Goal: Task Accomplishment & Management: Manage account settings

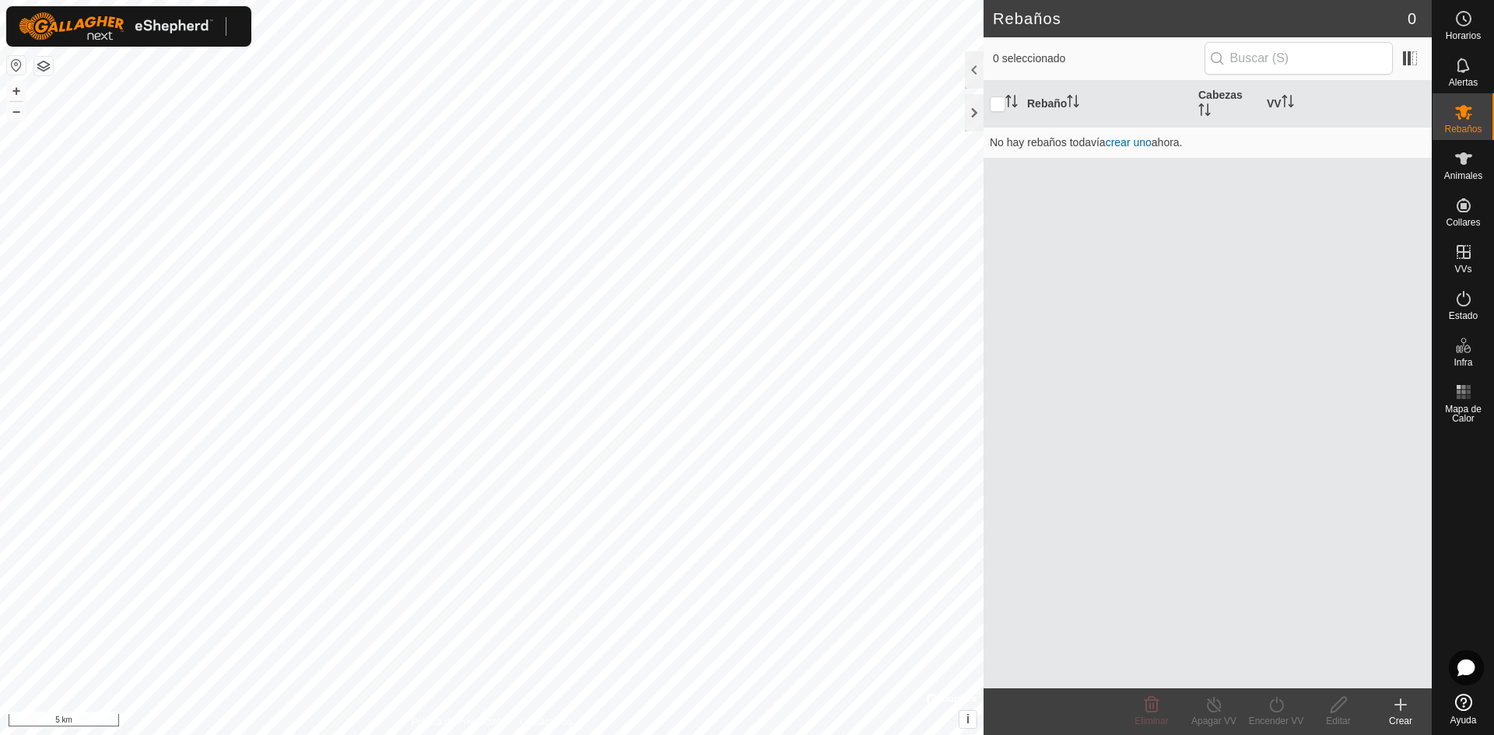
click at [191, 23] on img at bounding box center [116, 26] width 195 height 28
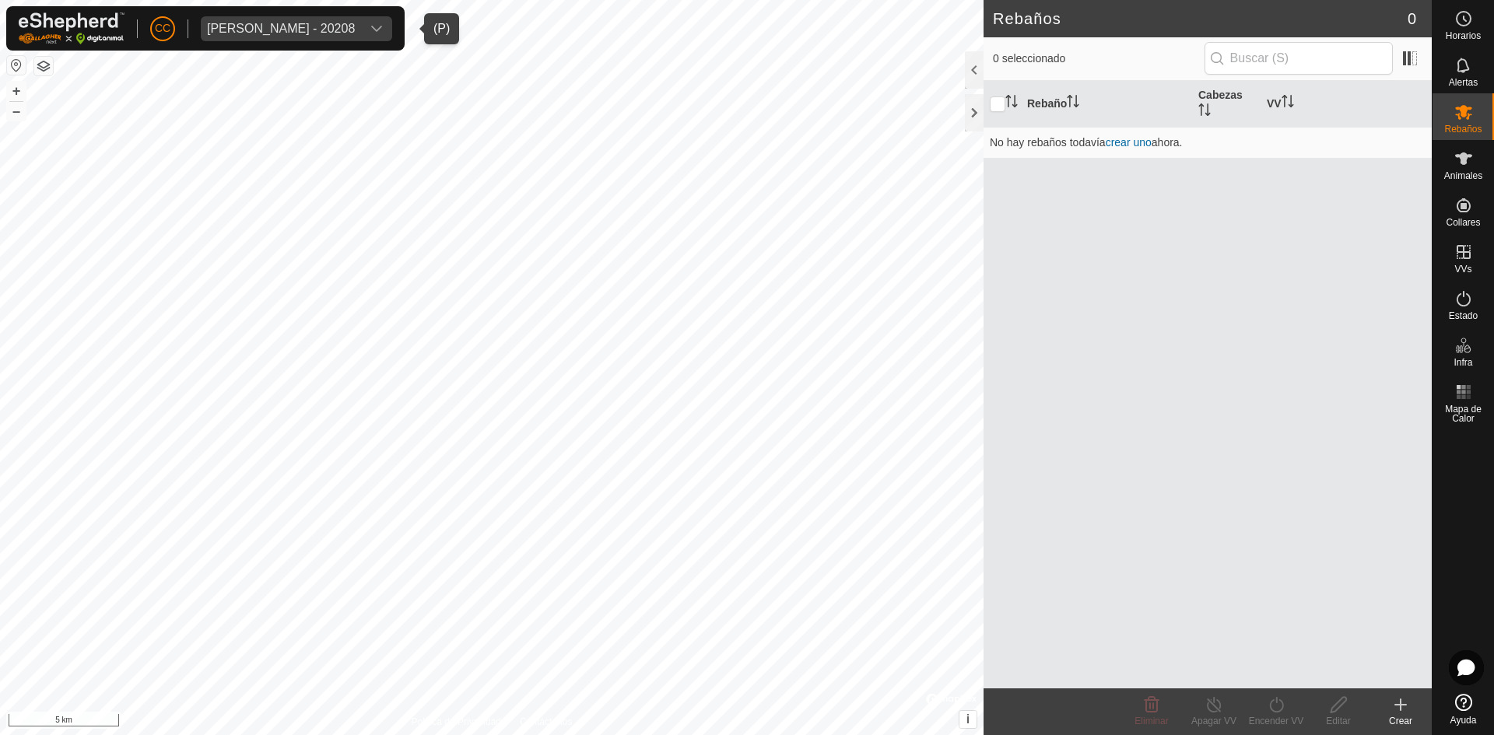
drag, startPoint x: 365, startPoint y: 26, endPoint x: 363, endPoint y: 37, distance: 11.8
click at [355, 25] on div "[PERSON_NAME] - 20208" at bounding box center [281, 29] width 148 height 12
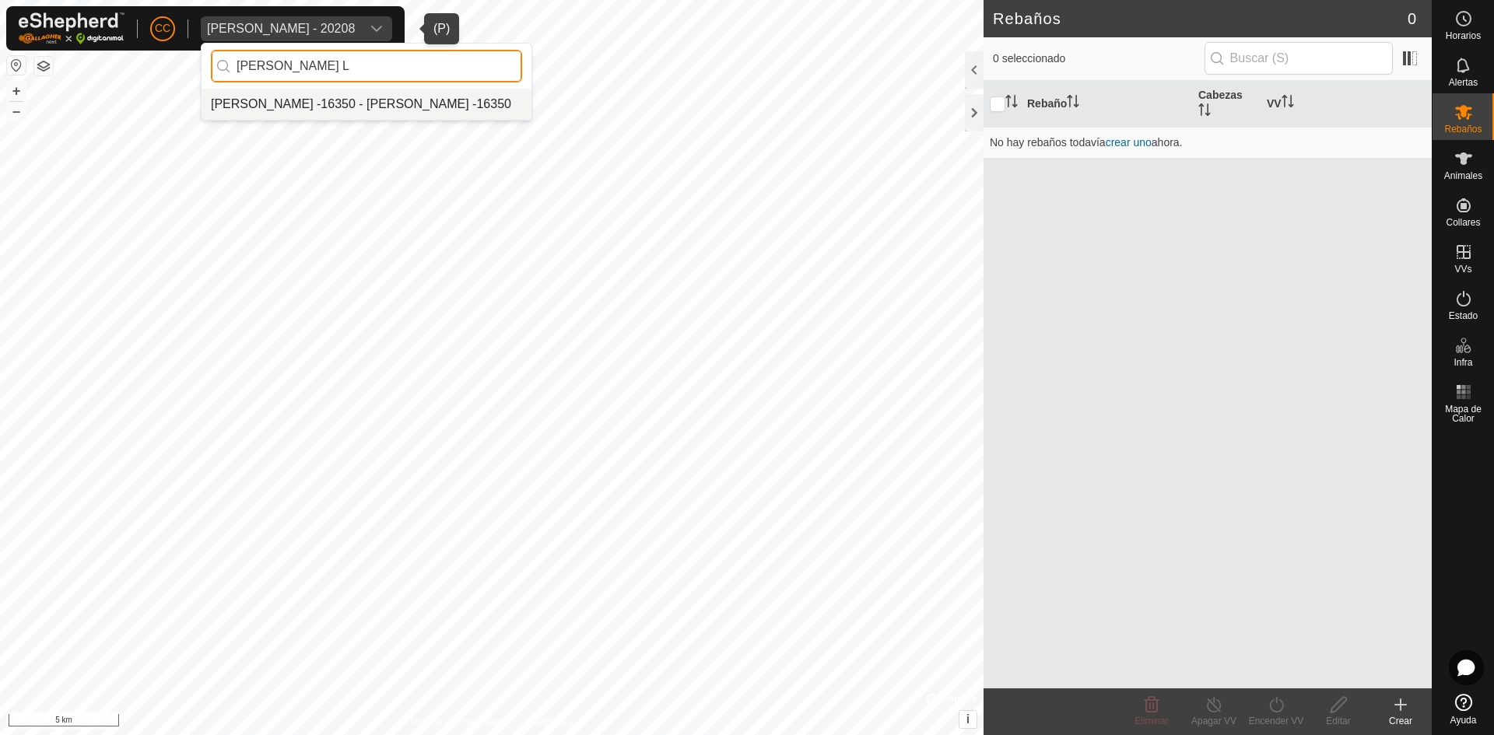
type input "[PERSON_NAME] L"
click at [437, 107] on li "[PERSON_NAME] -16350 - [PERSON_NAME] -16350" at bounding box center [367, 104] width 330 height 31
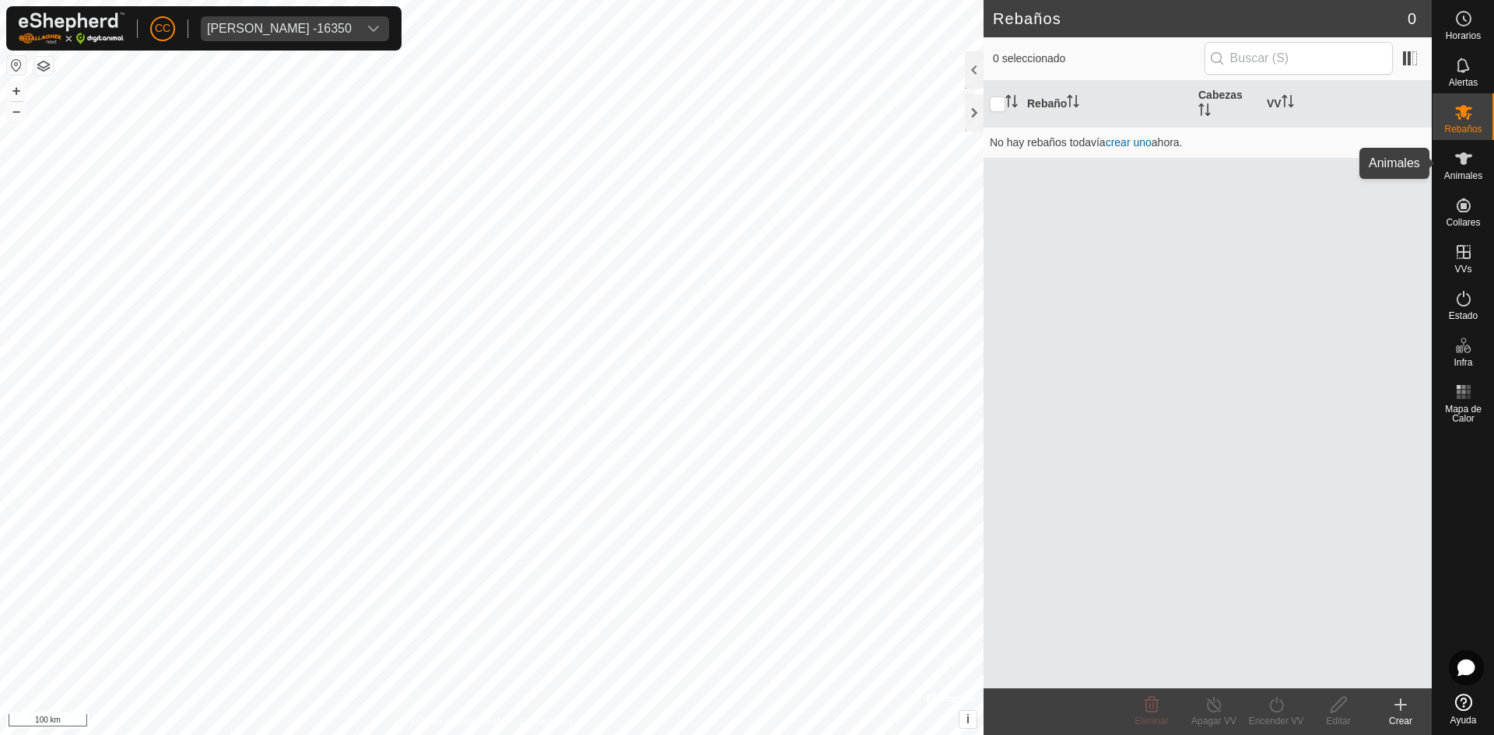
click at [1468, 167] on icon at bounding box center [1463, 158] width 19 height 19
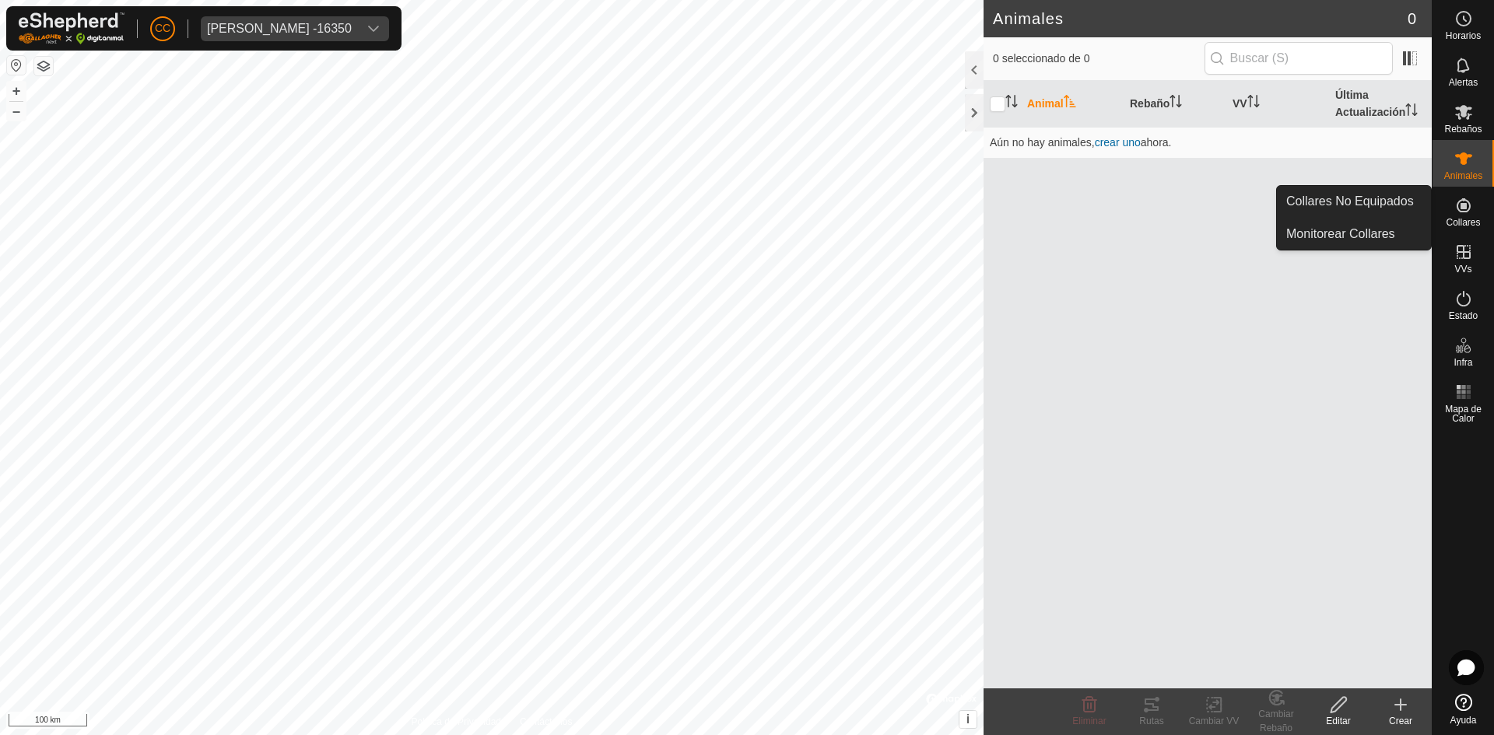
click at [1461, 213] on icon at bounding box center [1463, 205] width 19 height 19
click at [1465, 203] on icon at bounding box center [1464, 205] width 14 height 14
click at [1465, 212] on icon at bounding box center [1464, 205] width 14 height 14
click at [1352, 206] on link "Collares No Equipados" at bounding box center [1354, 201] width 154 height 31
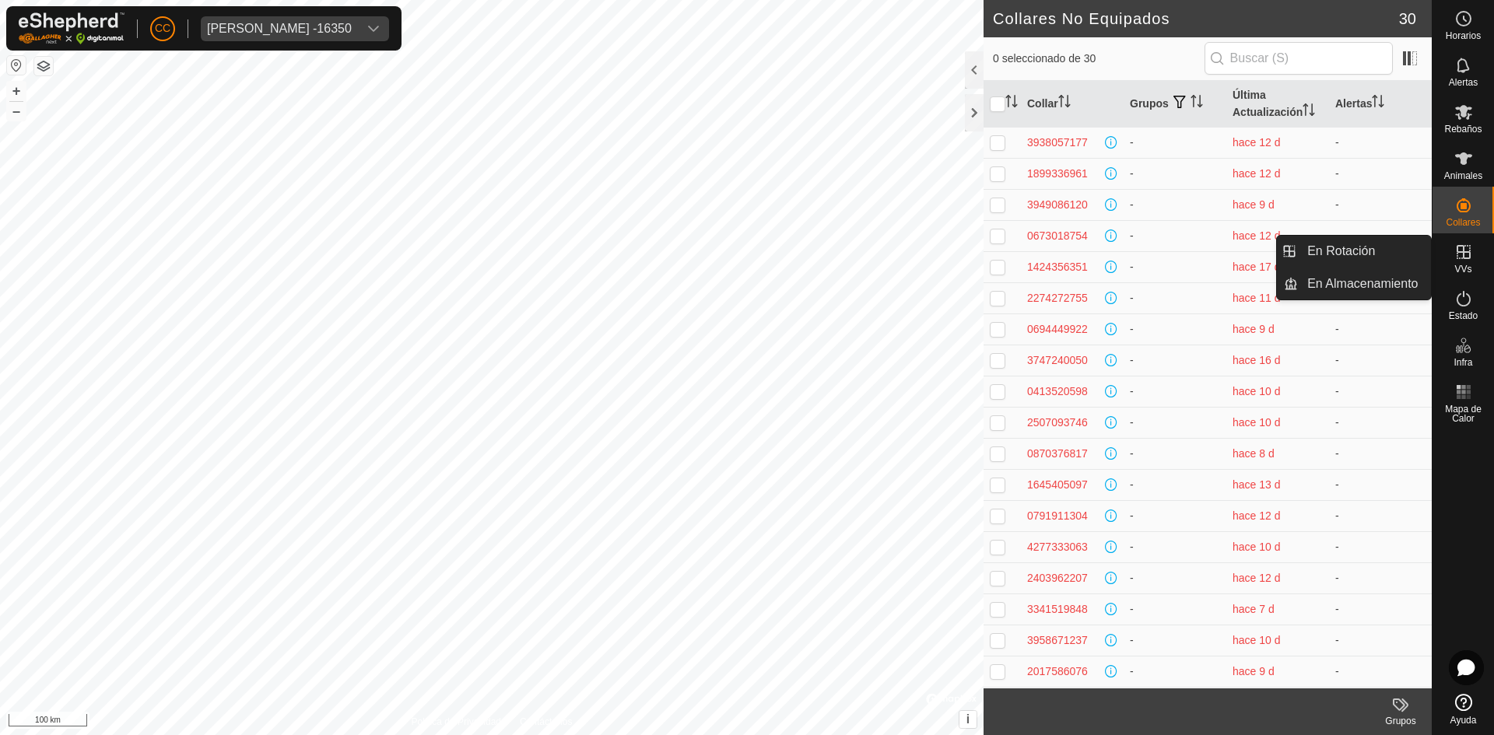
click at [1458, 260] on icon at bounding box center [1463, 252] width 19 height 19
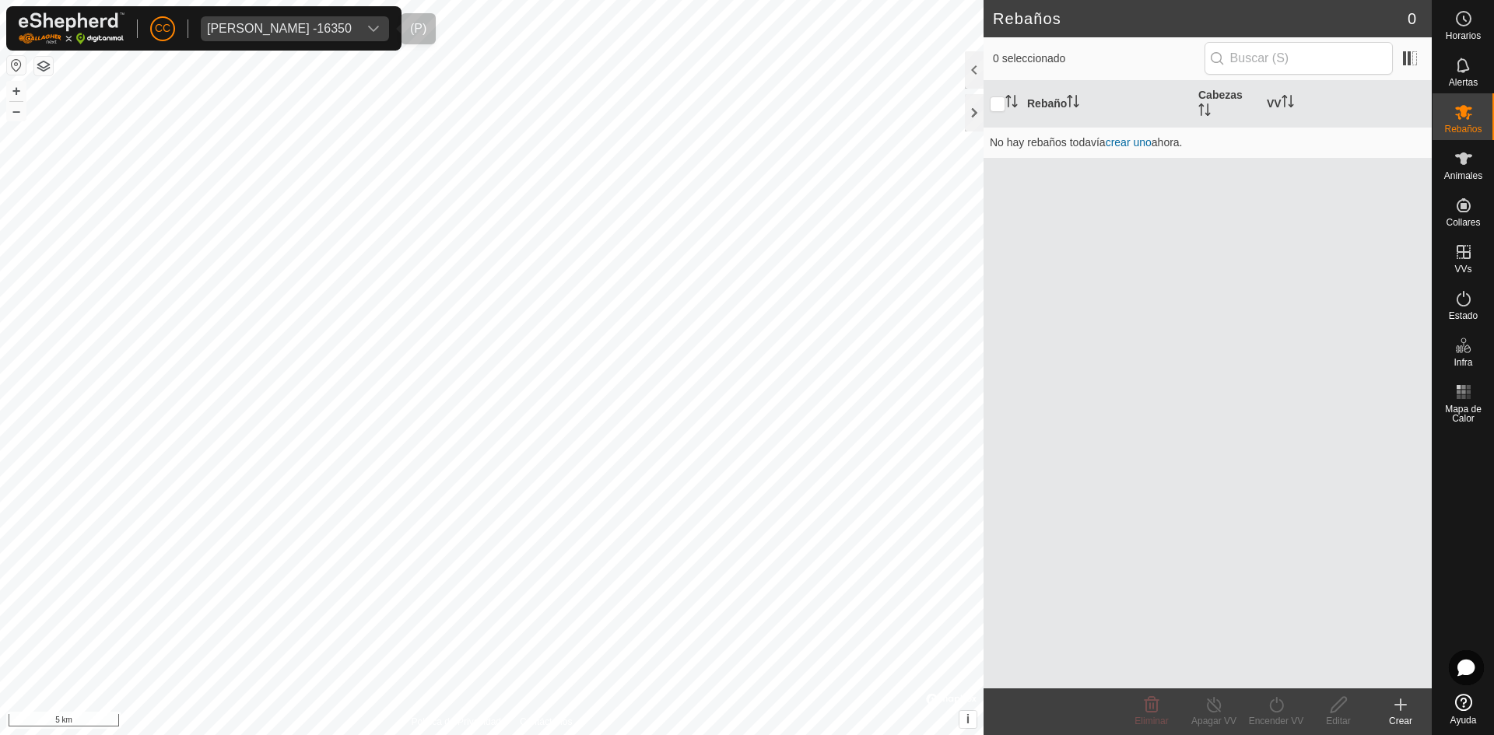
click at [352, 30] on div "[PERSON_NAME] -16350" at bounding box center [279, 29] width 145 height 12
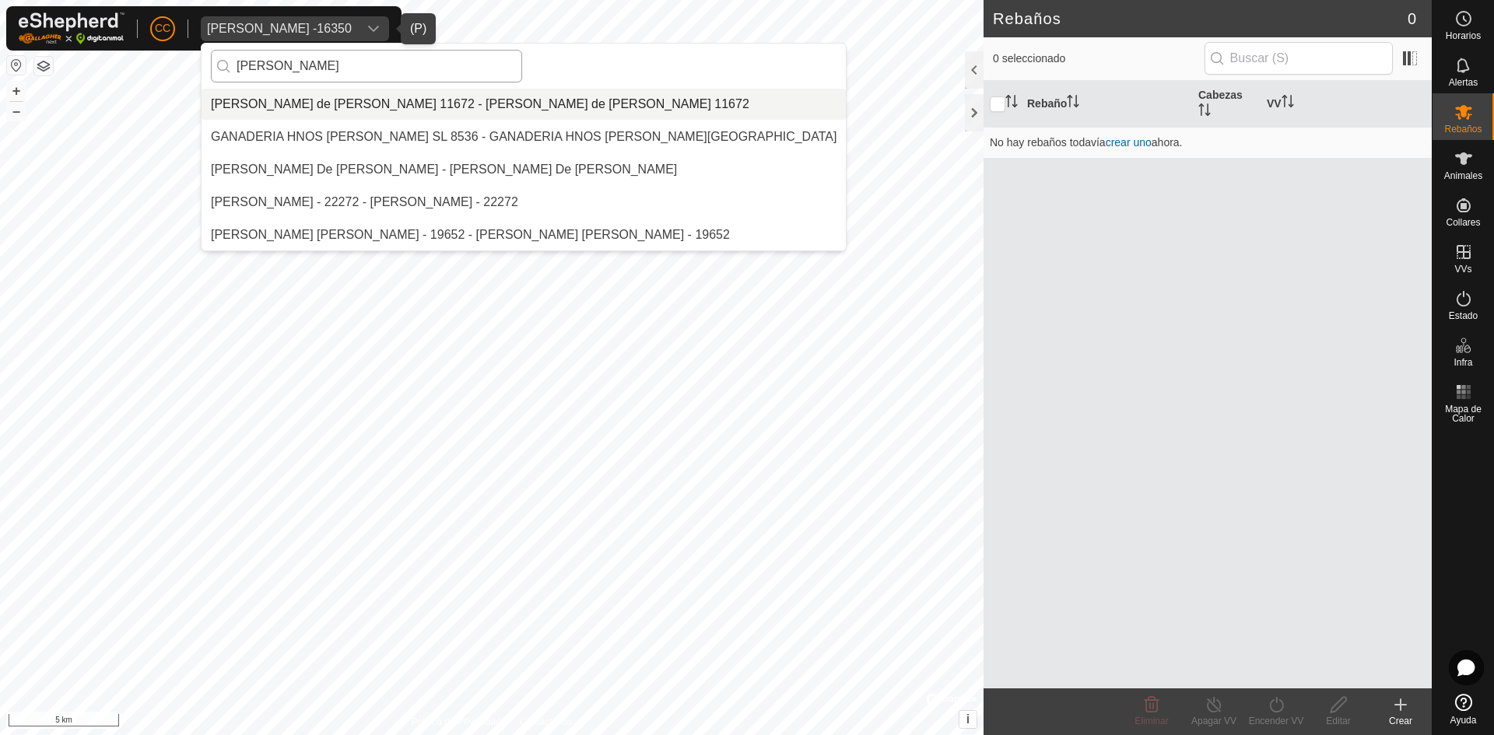
type input "pablo"
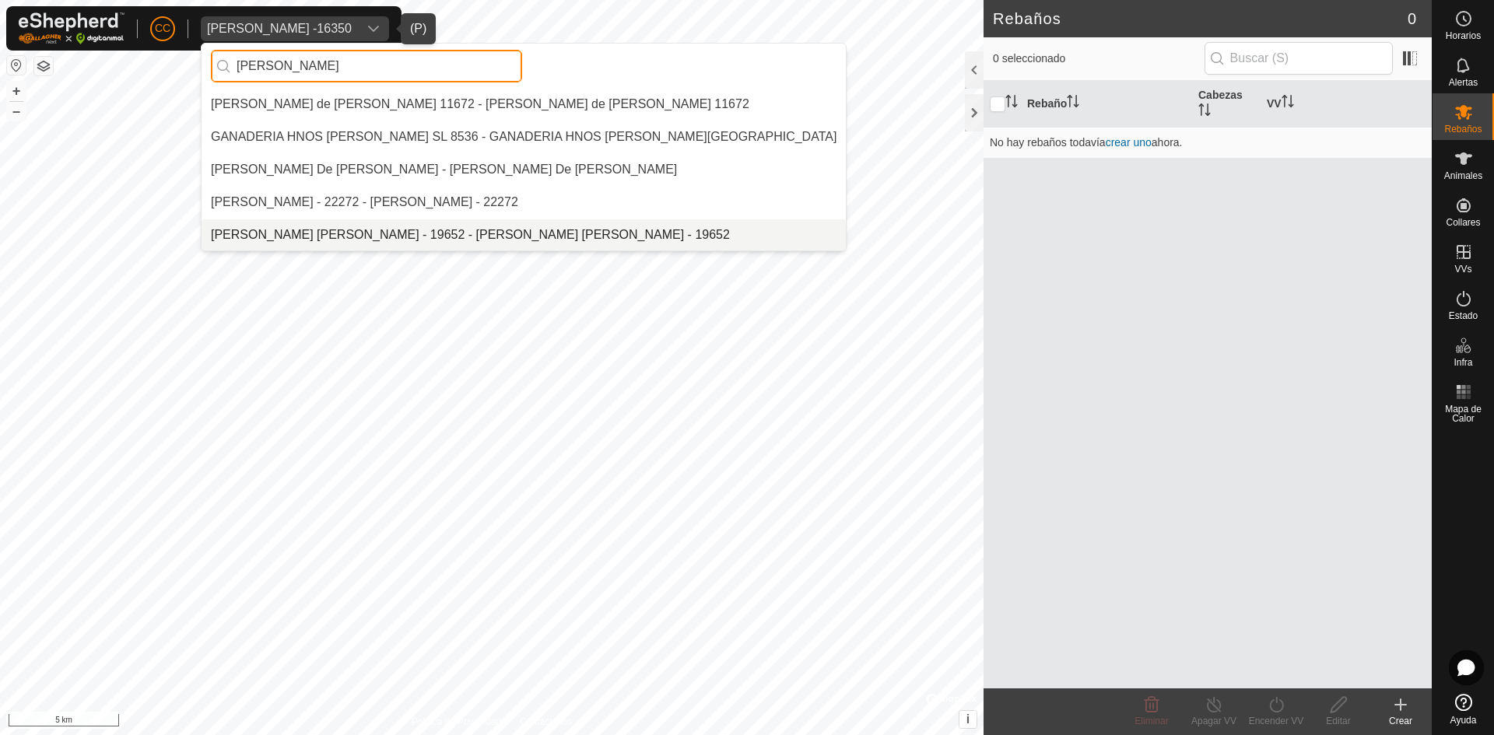
click at [316, 54] on input "pablo" at bounding box center [366, 66] width 311 height 33
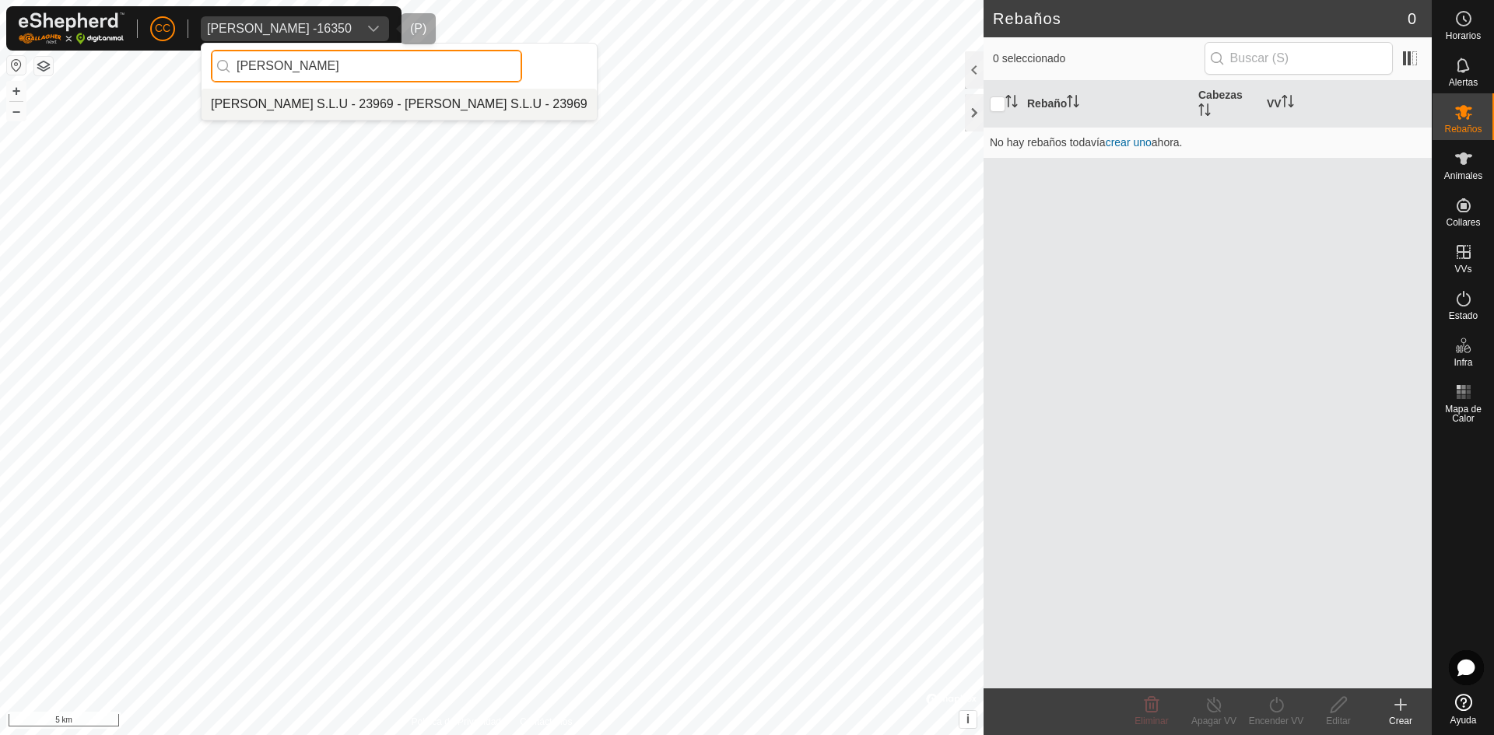
type input "vilma"
click at [314, 112] on li "[PERSON_NAME] S.L.U - 23969 - [PERSON_NAME] S.L.U - 23969" at bounding box center [399, 104] width 395 height 31
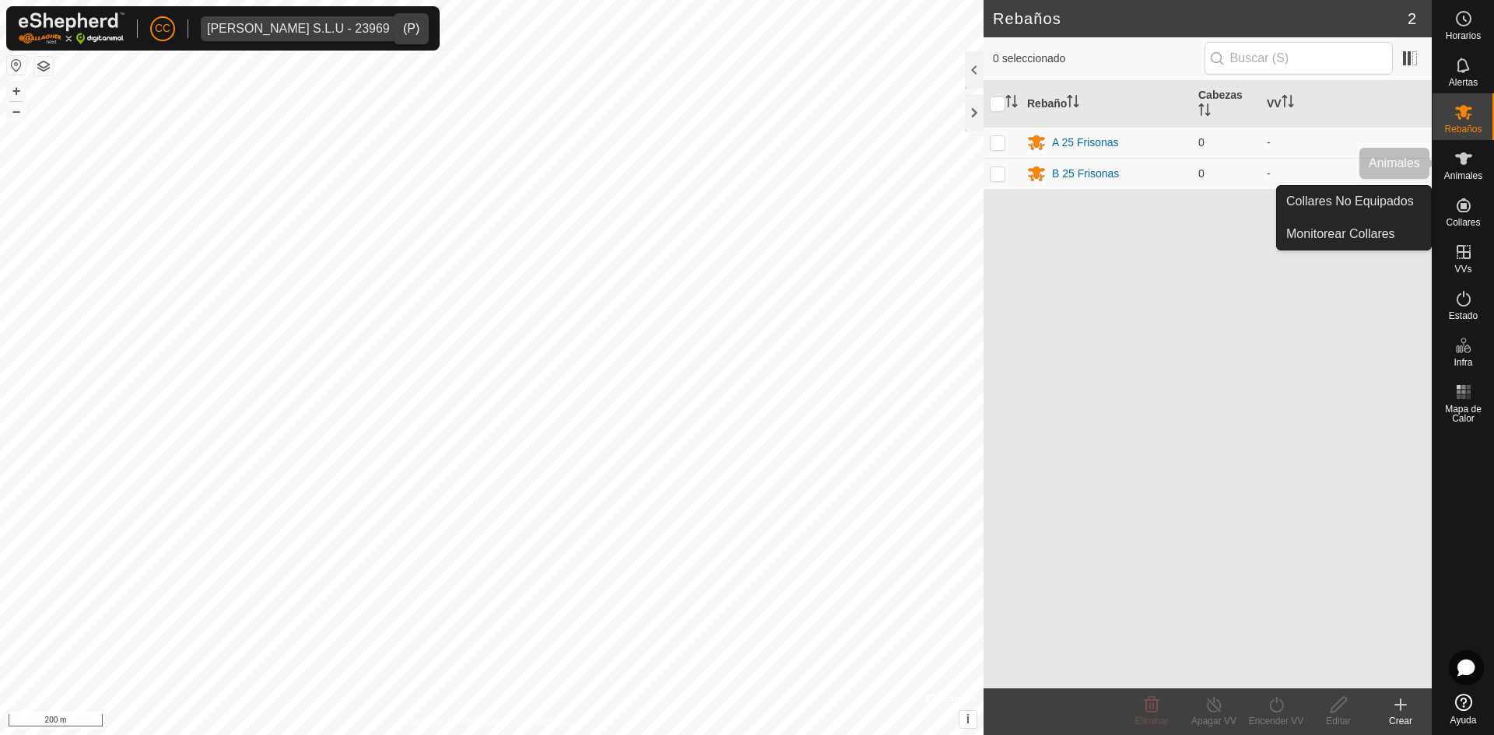
click at [1465, 178] on span "Animales" at bounding box center [1463, 175] width 38 height 9
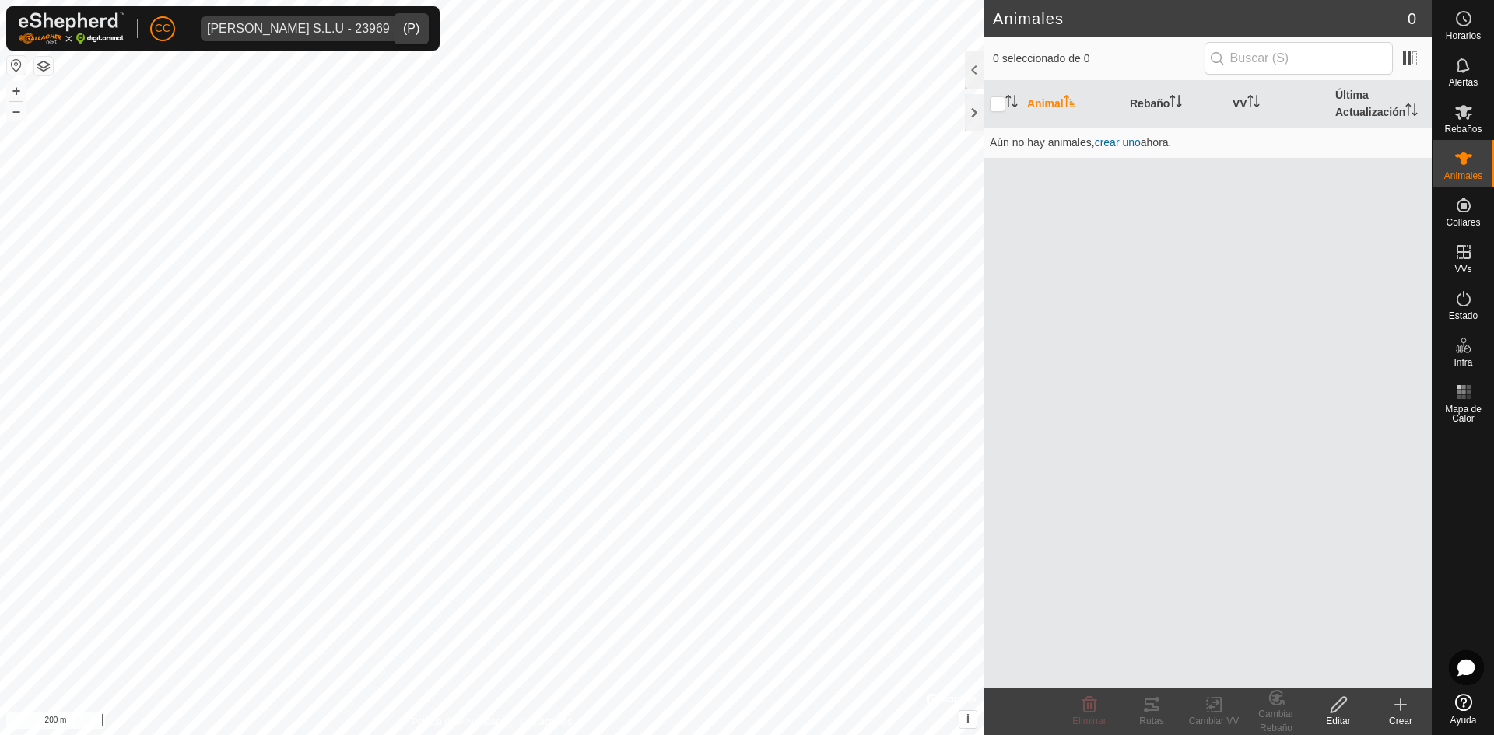
click at [1401, 710] on icon at bounding box center [1401, 705] width 0 height 11
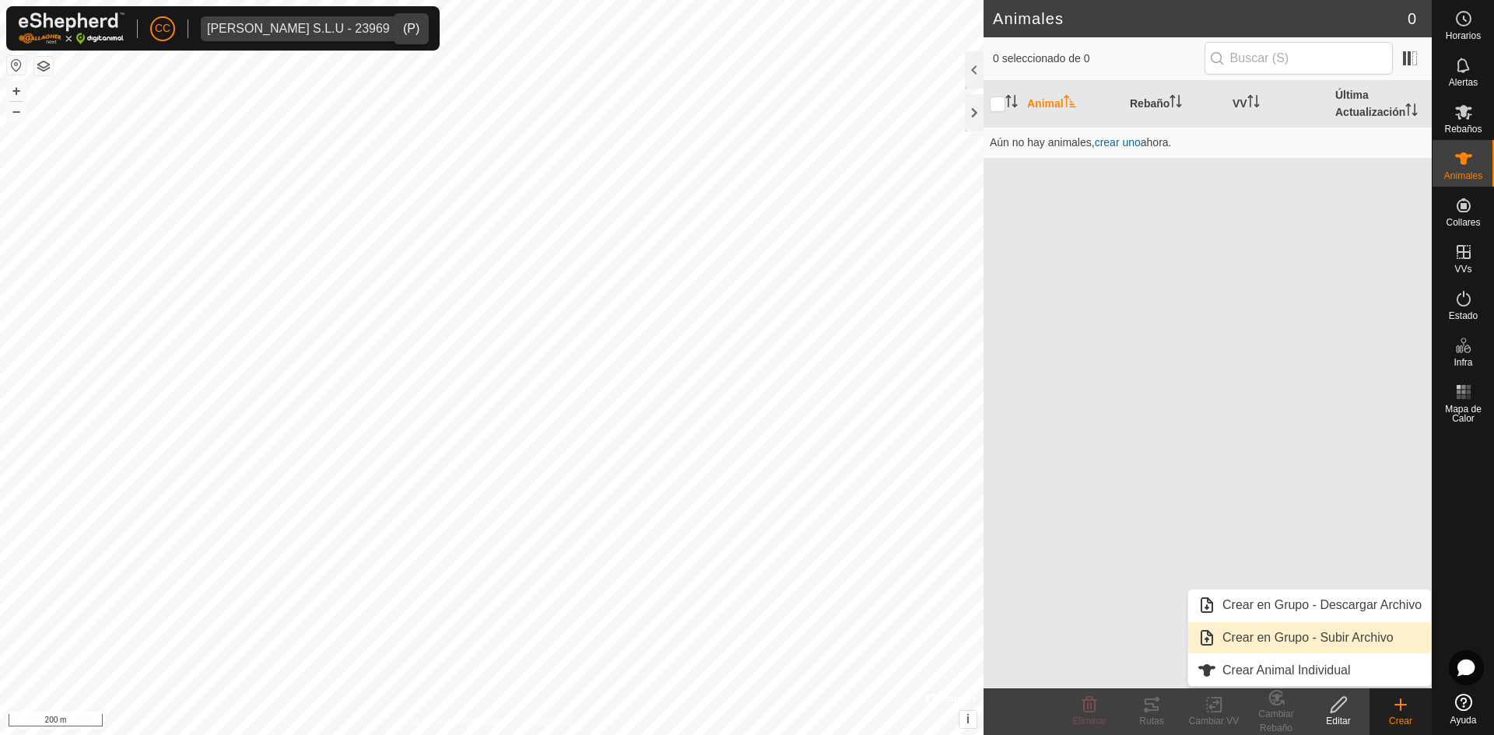
click at [1363, 643] on link "Crear en Grupo - Subir Archivo" at bounding box center [1309, 638] width 243 height 31
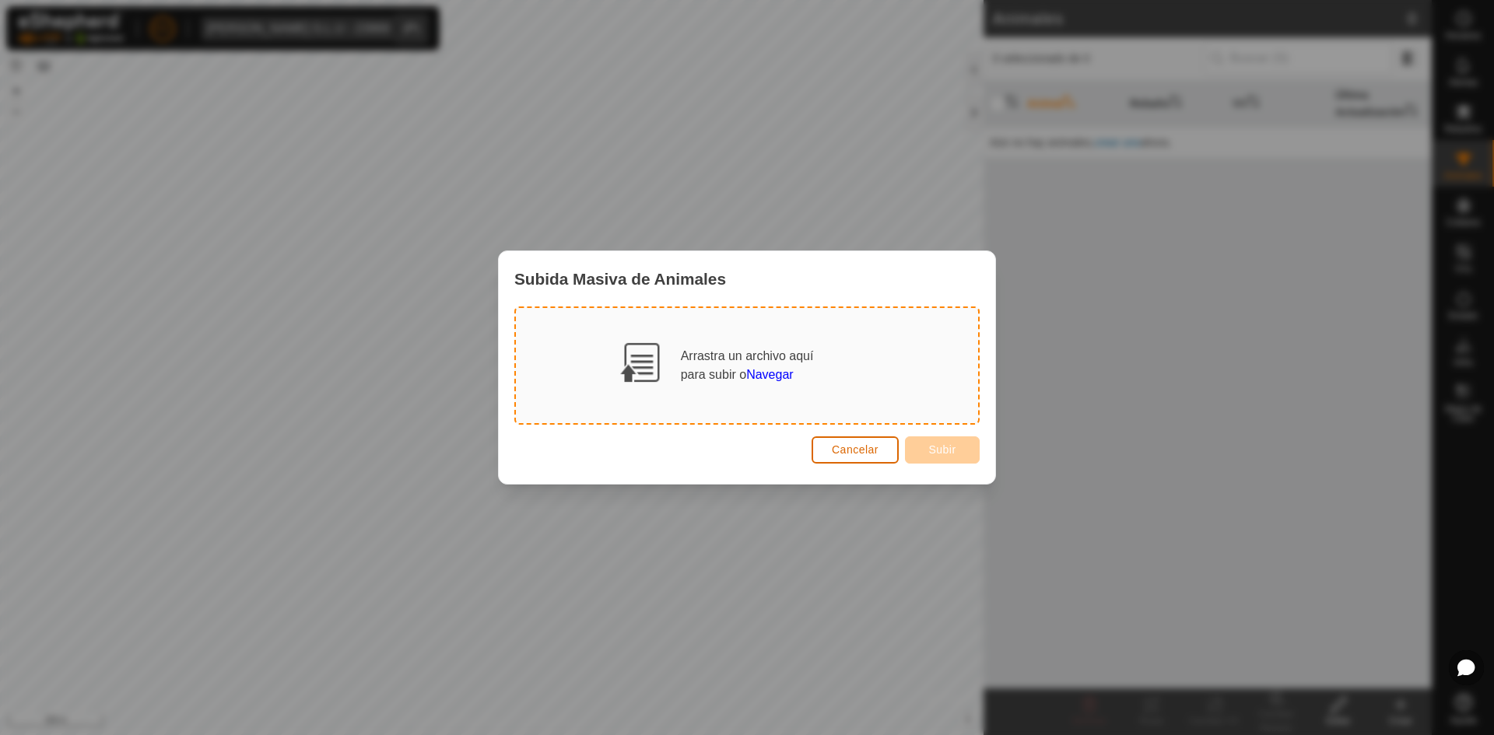
click at [858, 453] on span "Cancelar" at bounding box center [855, 450] width 47 height 12
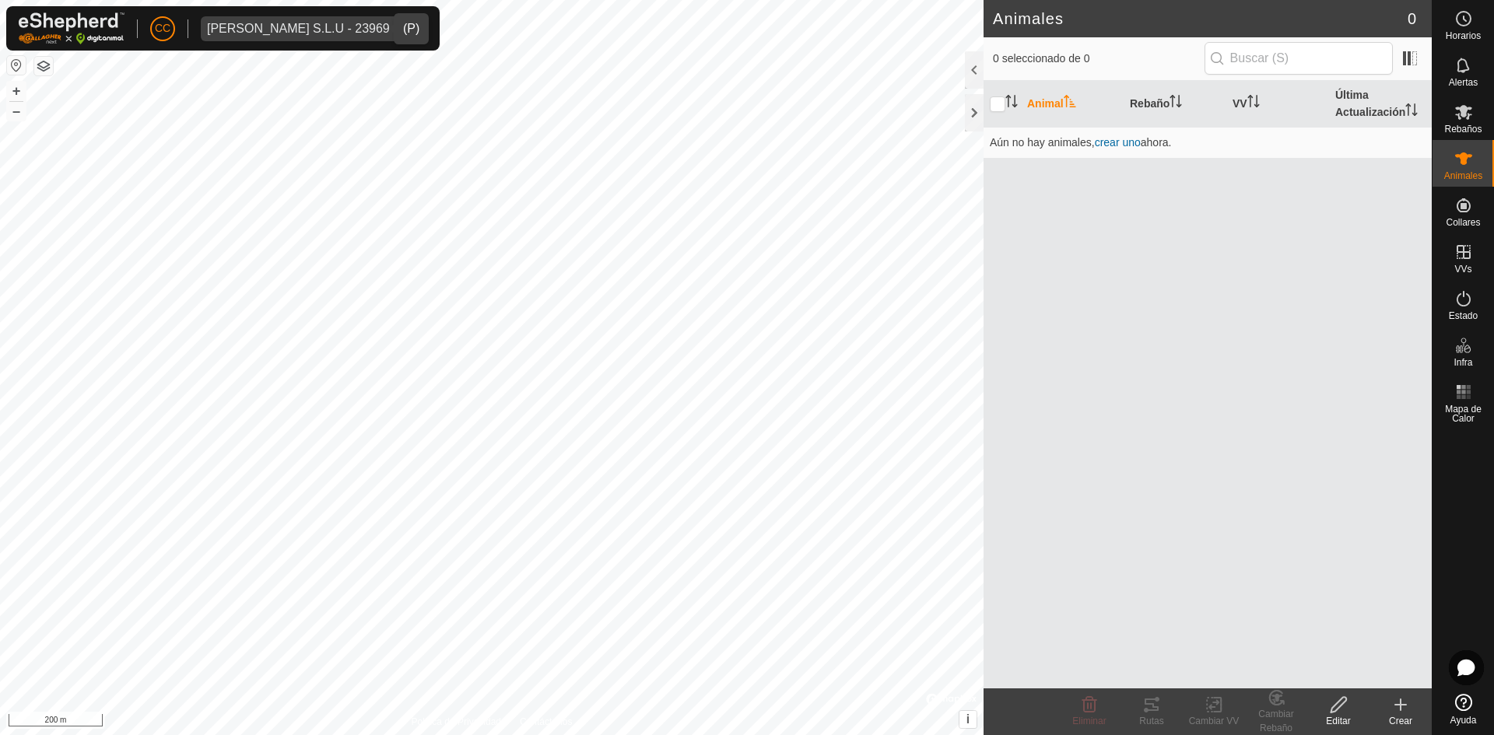
click at [1406, 705] on icon at bounding box center [1400, 705] width 11 height 0
click at [581, 346] on div "Gallinero + – ⇧ i © Mapbox , © OpenStreetMap , Improve this map 100 m" at bounding box center [492, 367] width 984 height 735
click at [1462, 154] on icon at bounding box center [1463, 159] width 17 height 12
click at [1462, 160] on icon at bounding box center [1463, 159] width 17 height 12
click at [1406, 710] on icon at bounding box center [1400, 705] width 19 height 19
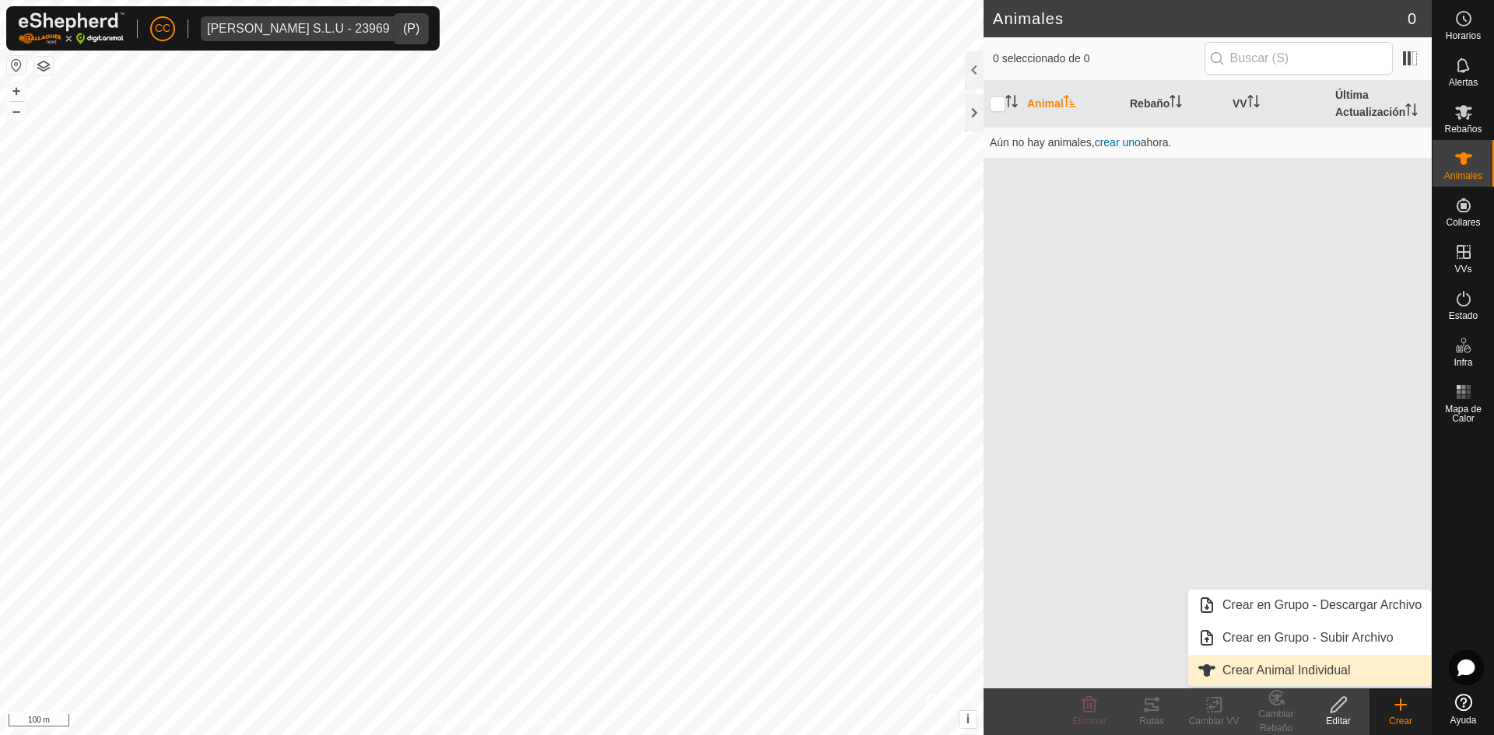
click at [1258, 666] on link "Crear Animal Individual" at bounding box center [1309, 670] width 243 height 31
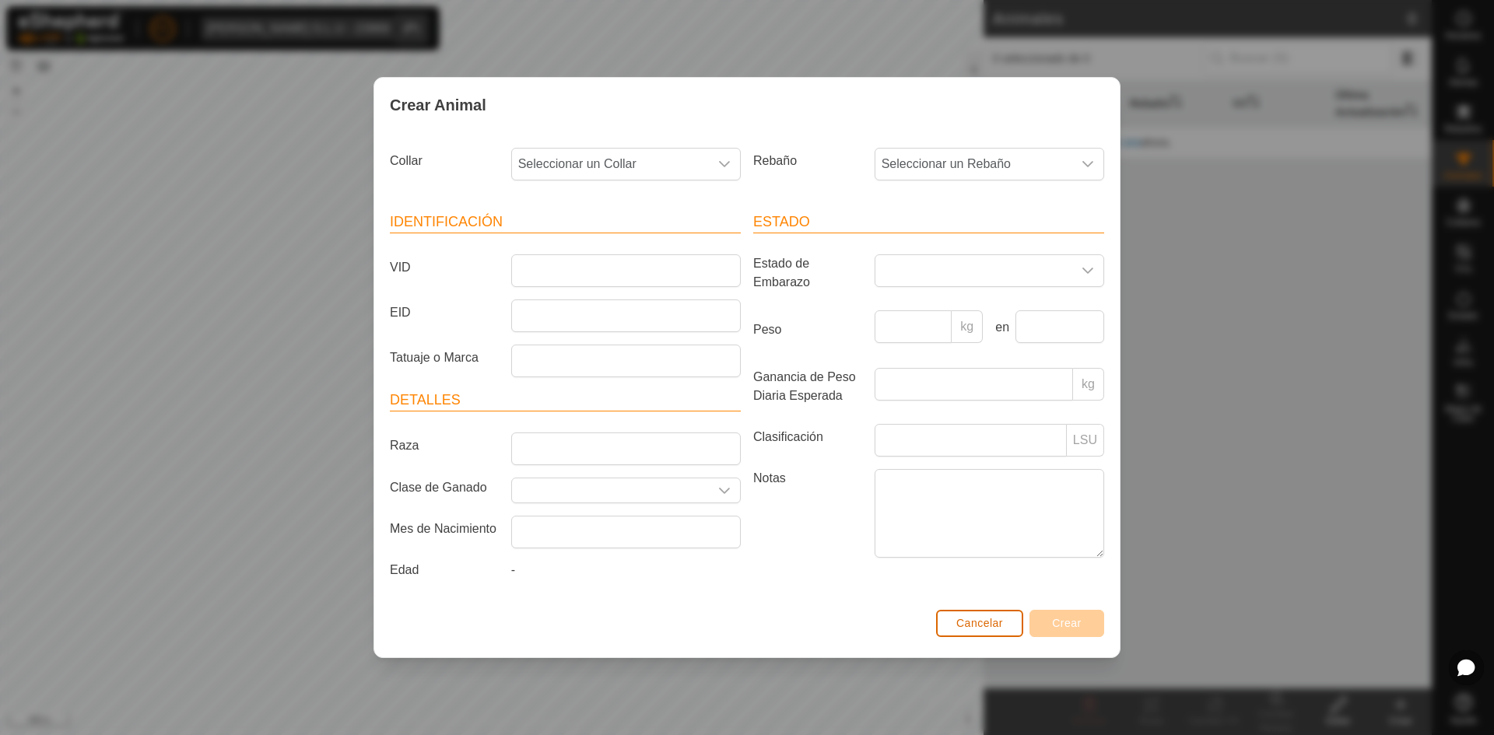
click at [966, 630] on button "Cancelar" at bounding box center [979, 623] width 87 height 27
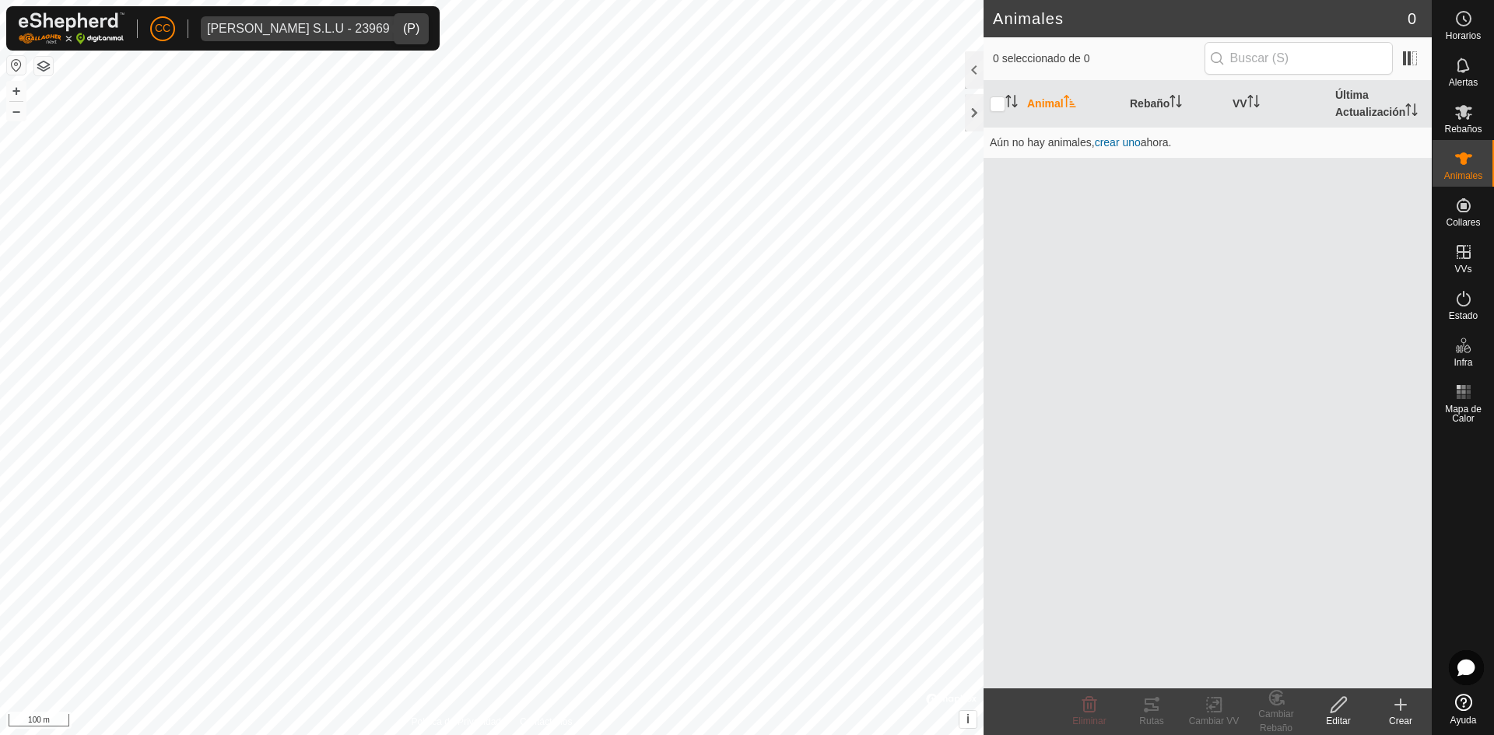
click at [1405, 705] on icon at bounding box center [1400, 705] width 11 height 0
click at [984, 334] on div "Animal Rebaño VV Última Actualización Aún no hay animales, crear uno ahora." at bounding box center [1208, 385] width 448 height 608
click at [1136, 109] on th "Rebaño" at bounding box center [1175, 104] width 103 height 47
click at [1249, 104] on th "VV" at bounding box center [1277, 104] width 103 height 47
click at [1233, 510] on div "Animal Rebaño VV Última Actualización Aún no hay animales, crear uno ahora." at bounding box center [1208, 385] width 448 height 608
